Goal: Task Accomplishment & Management: Check status

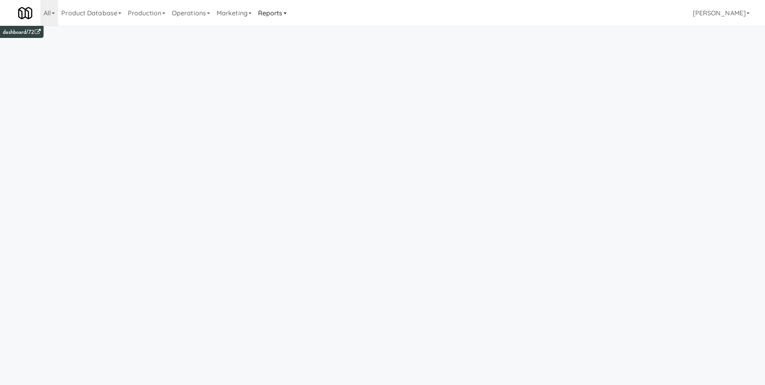
click at [271, 10] on link "Reports" at bounding box center [272, 13] width 35 height 26
click at [271, 65] on link "Payouts" at bounding box center [287, 63] width 65 height 15
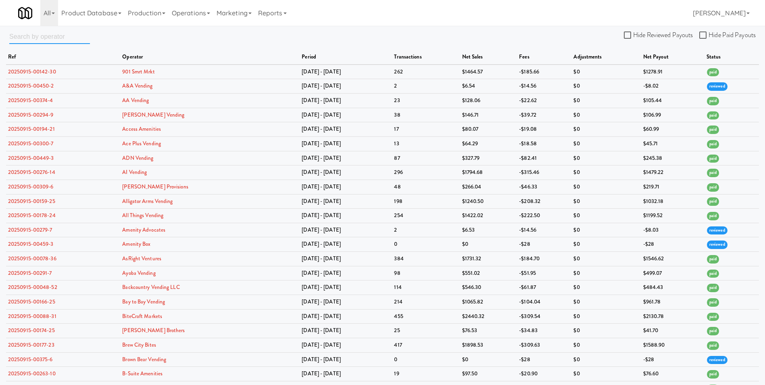
click at [51, 38] on input "text" at bounding box center [49, 36] width 81 height 15
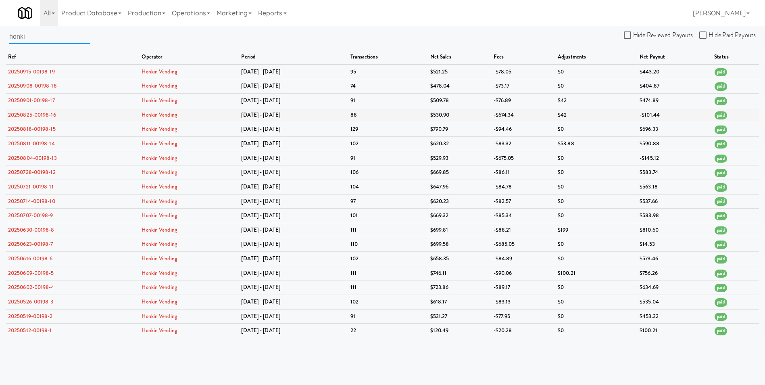
type input "honki"
click at [41, 112] on link "20250825-00198-16" at bounding box center [32, 115] width 48 height 8
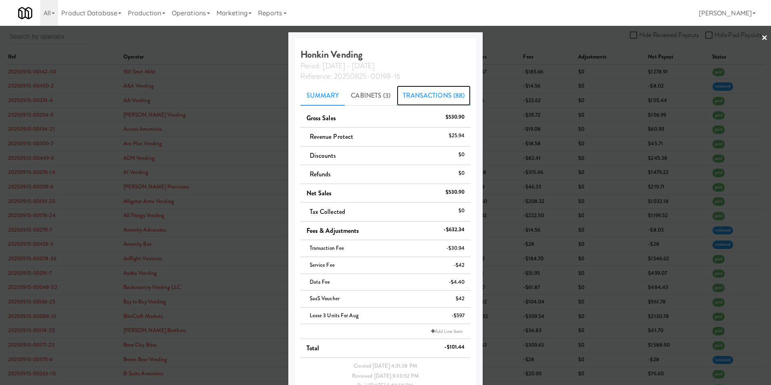
click at [430, 94] on link "Transactions (88)" at bounding box center [434, 95] width 74 height 20
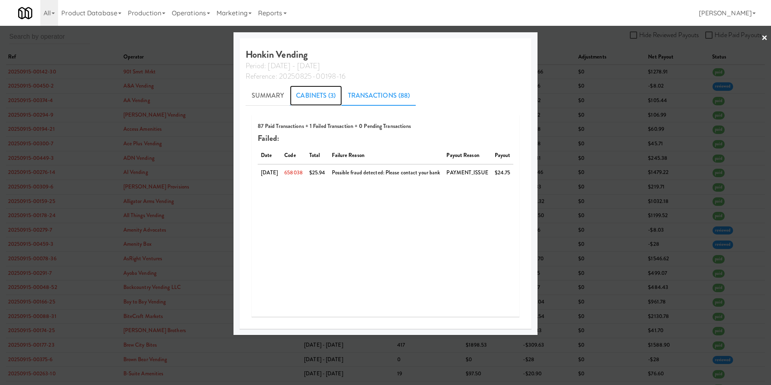
click at [311, 95] on link "Cabinets (3)" at bounding box center [316, 95] width 52 height 20
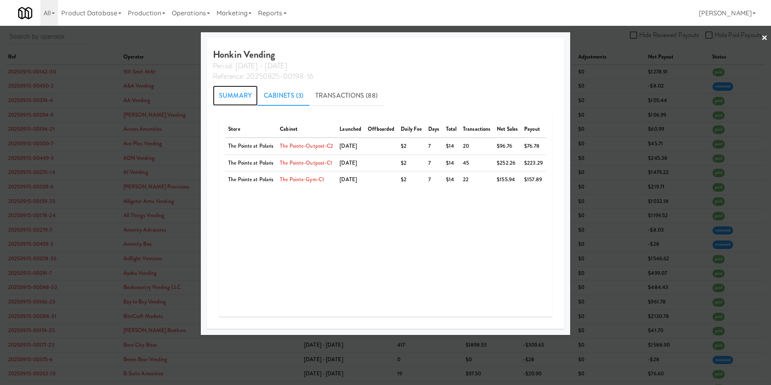
click at [224, 95] on link "Summary" at bounding box center [235, 95] width 45 height 20
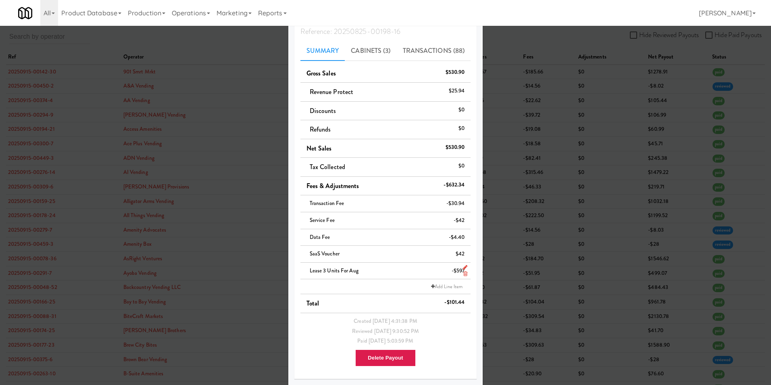
click at [315, 271] on span "Lease 3 units for Aug" at bounding box center [334, 271] width 49 height 8
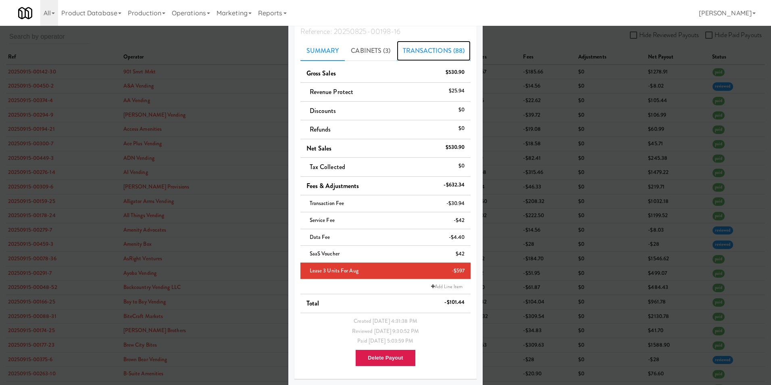
click at [413, 48] on link "Transactions (88)" at bounding box center [434, 51] width 74 height 20
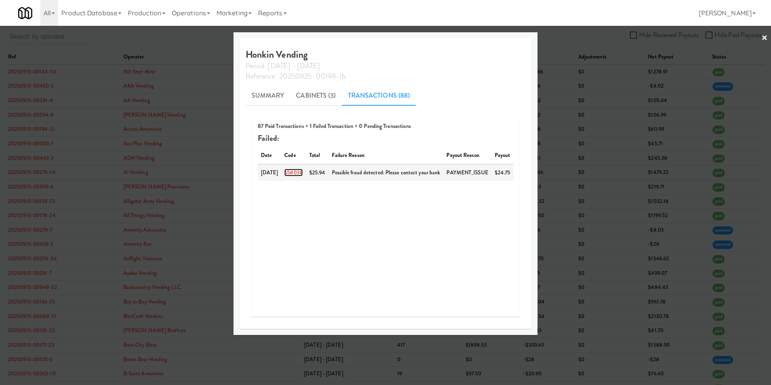
click at [296, 172] on link "658038" at bounding box center [293, 173] width 19 height 8
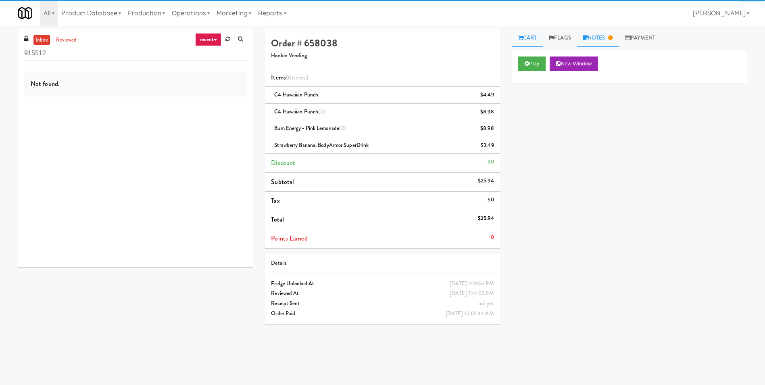
click at [607, 40] on link "Notes" at bounding box center [598, 38] width 42 height 18
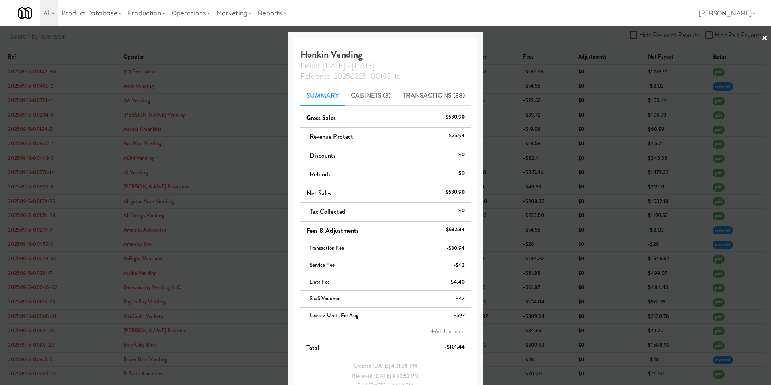
click at [761, 38] on link "×" at bounding box center [764, 38] width 6 height 25
